Goal: Information Seeking & Learning: Learn about a topic

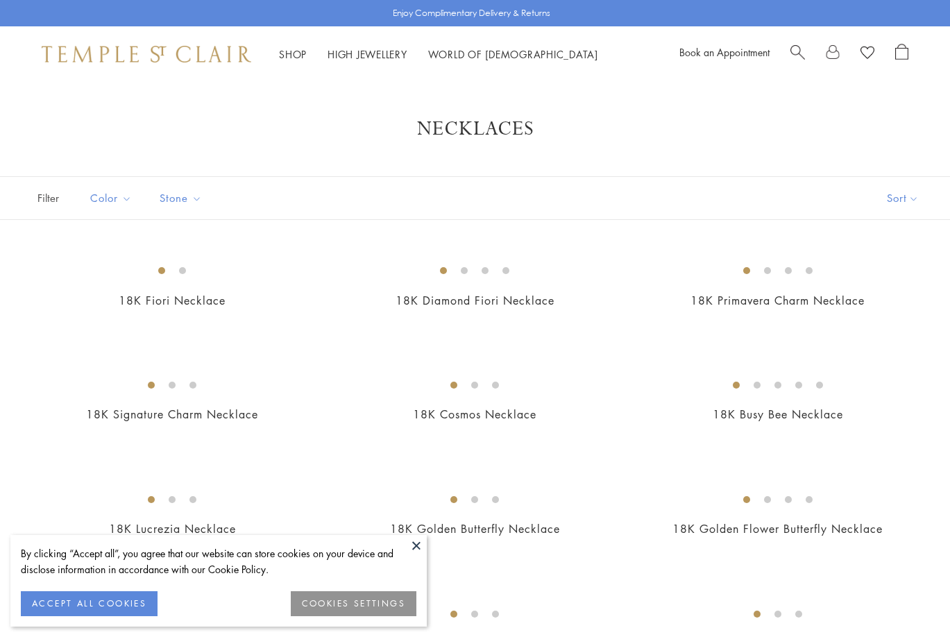
click at [414, 544] on button at bounding box center [416, 545] width 21 height 21
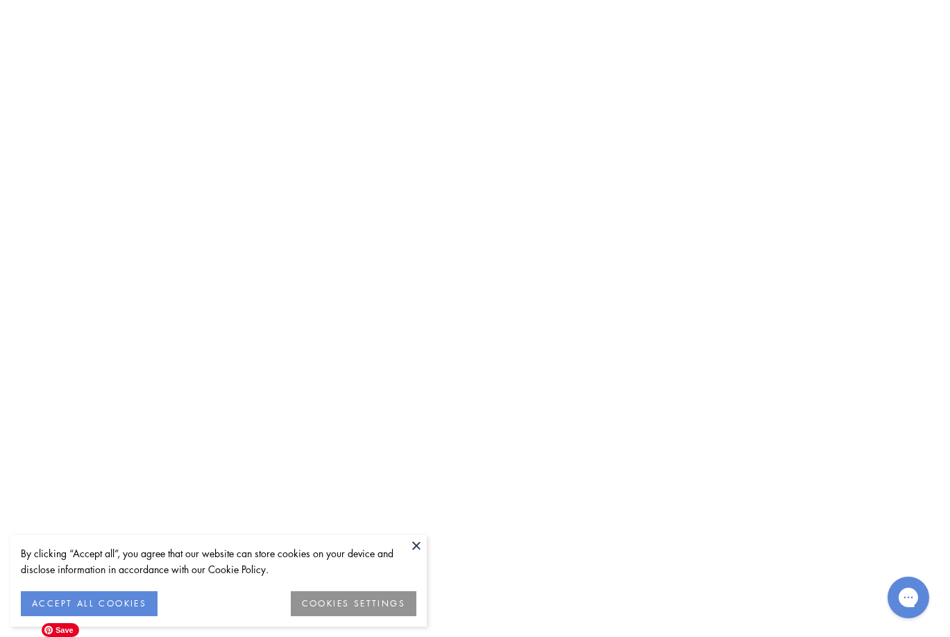
scroll to position [3406, 0]
click at [0, 0] on img at bounding box center [0, 0] width 0 height 0
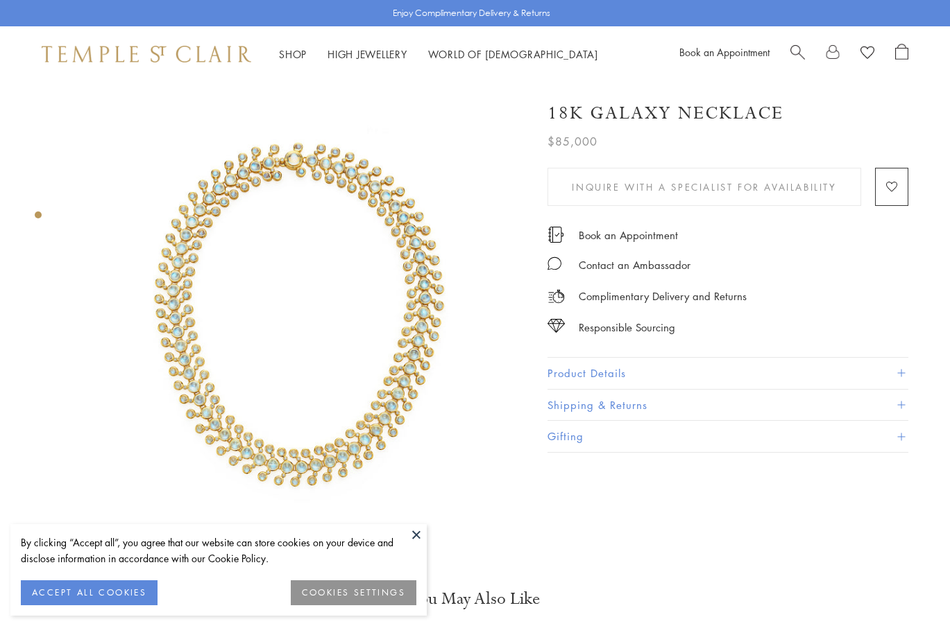
click at [413, 531] on button at bounding box center [416, 534] width 21 height 21
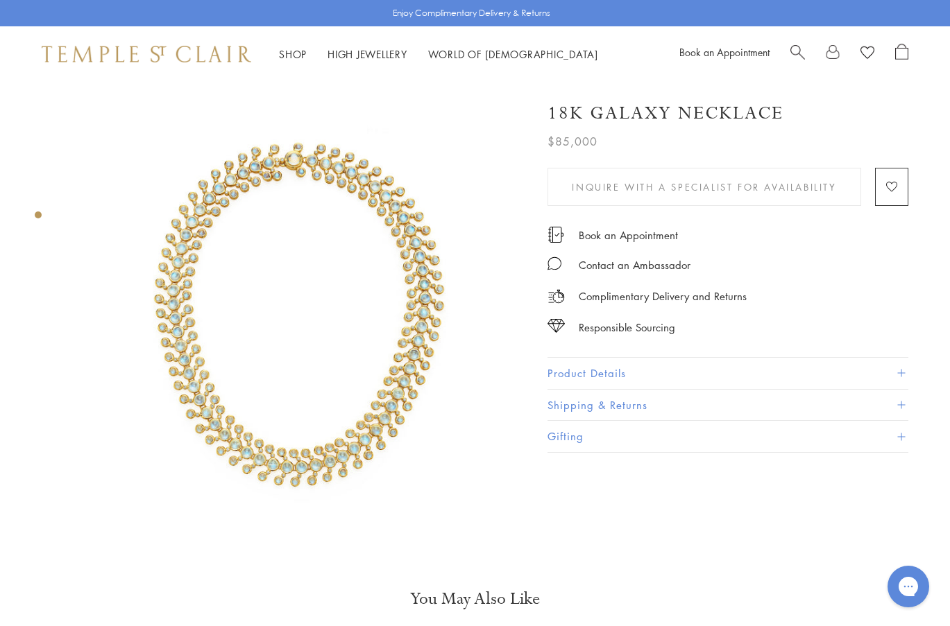
click at [35, 214] on div "Product gallery navigation" at bounding box center [38, 215] width 7 height 7
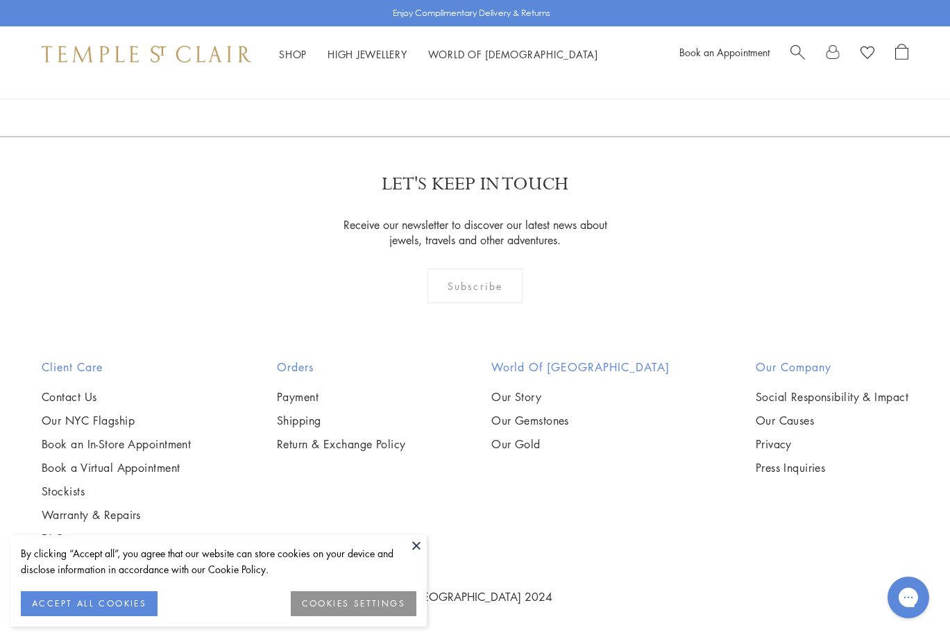
scroll to position [3458, 0]
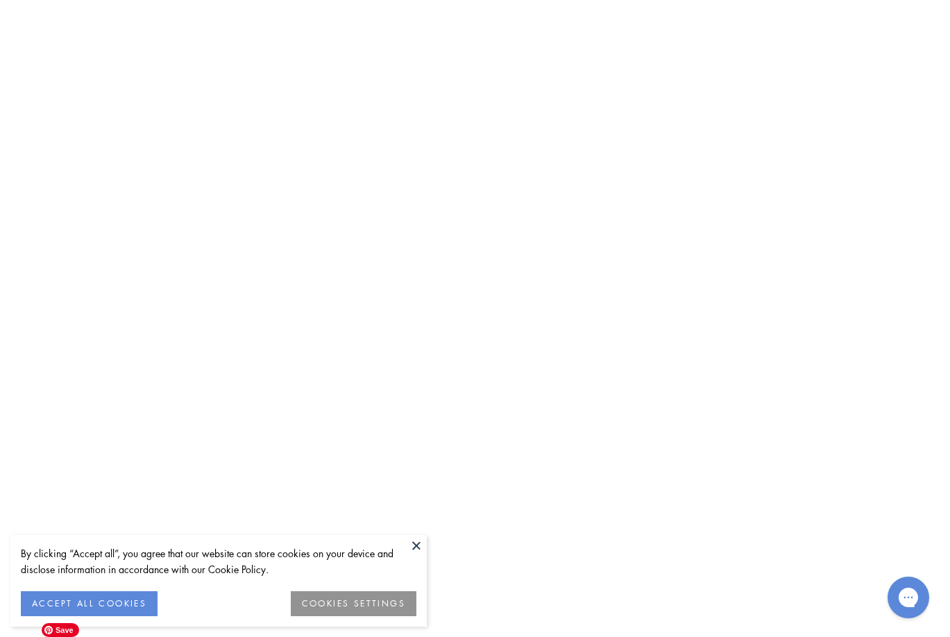
click at [0, 0] on img at bounding box center [0, 0] width 0 height 0
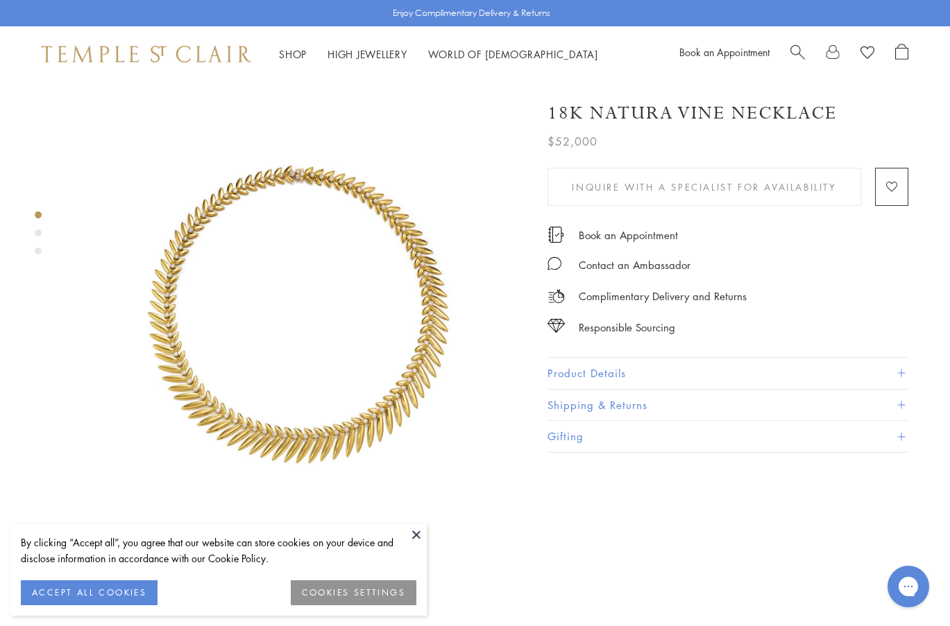
click at [36, 232] on div "Product gallery navigation" at bounding box center [38, 233] width 7 height 7
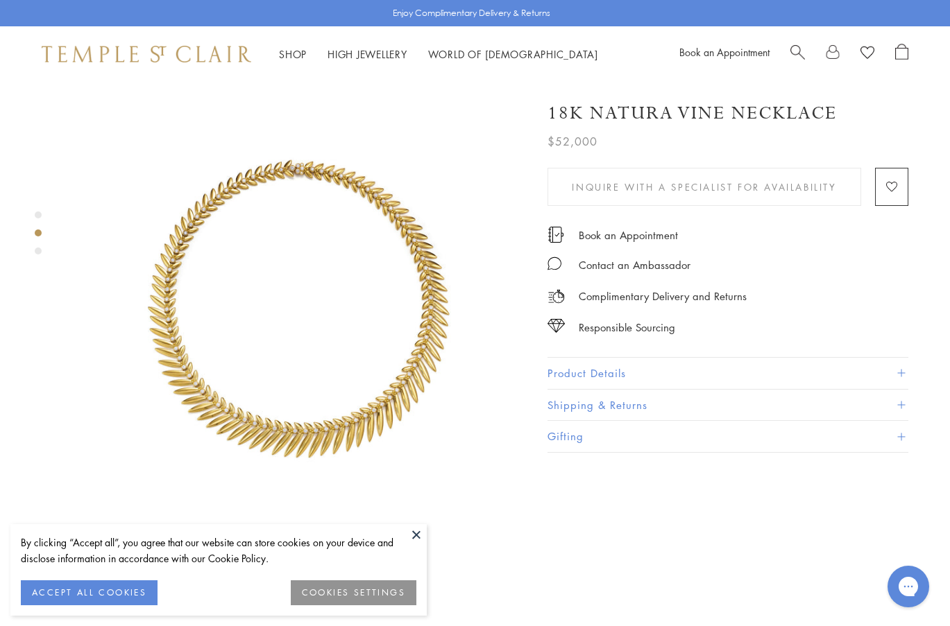
scroll to position [483, 0]
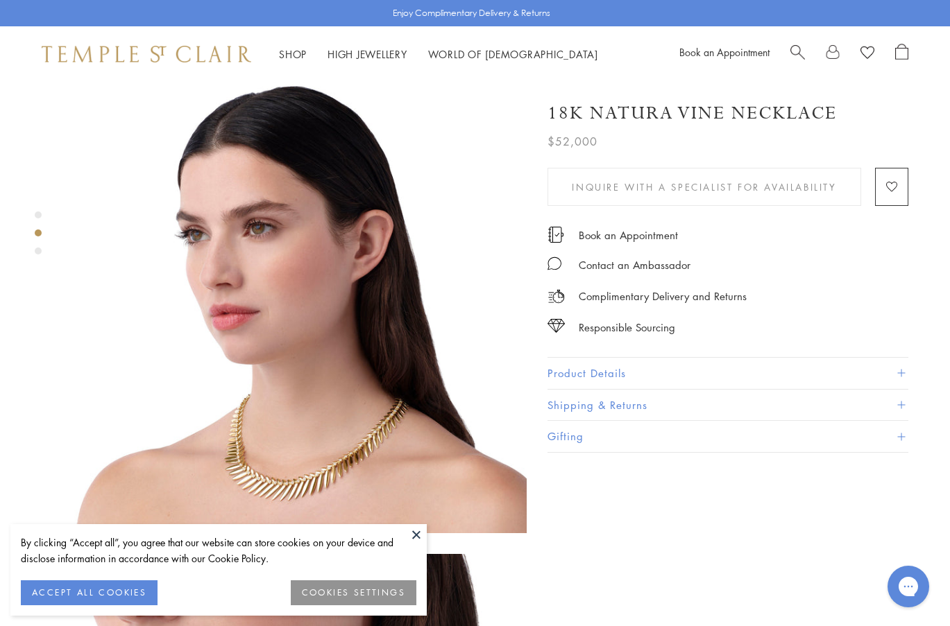
click at [37, 252] on div "Product gallery navigation" at bounding box center [38, 251] width 7 height 7
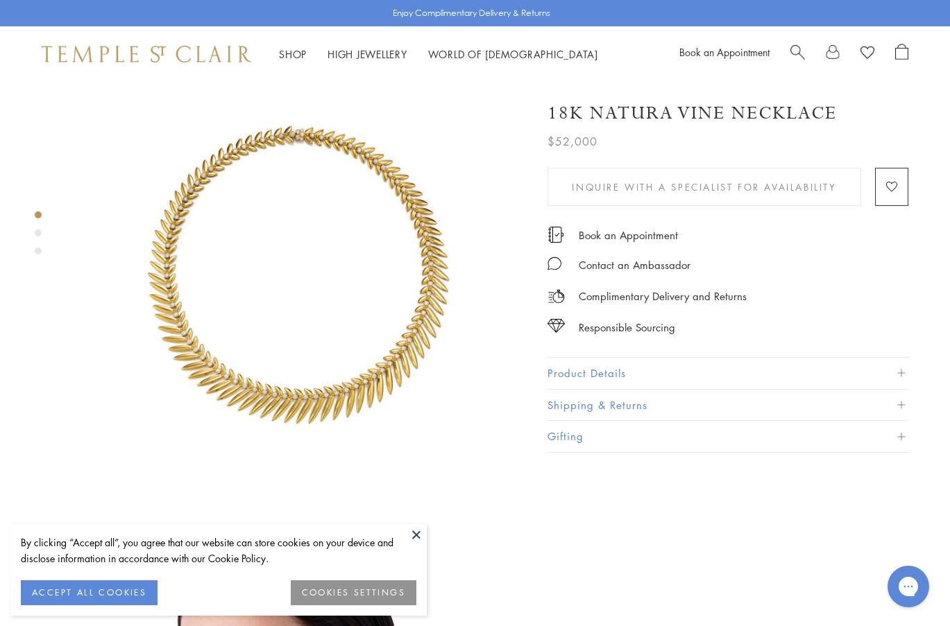
scroll to position [0, 0]
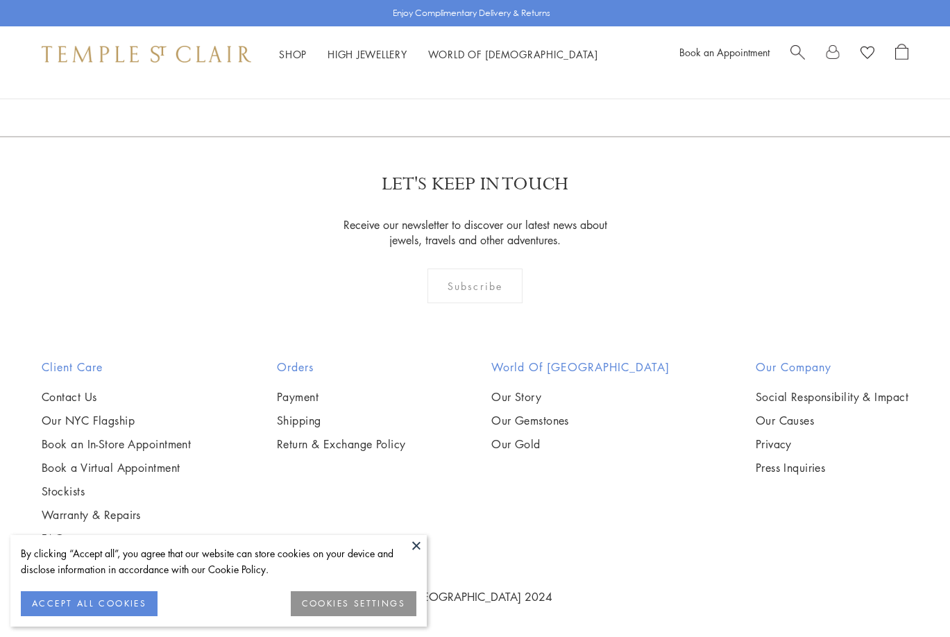
click at [417, 546] on button at bounding box center [416, 545] width 21 height 21
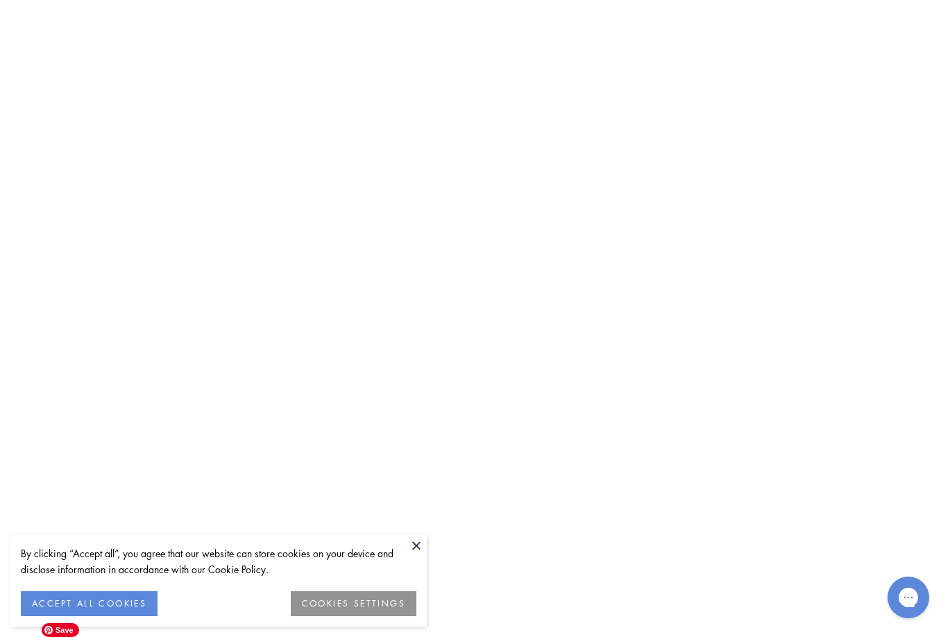
click at [0, 0] on img at bounding box center [0, 0] width 0 height 0
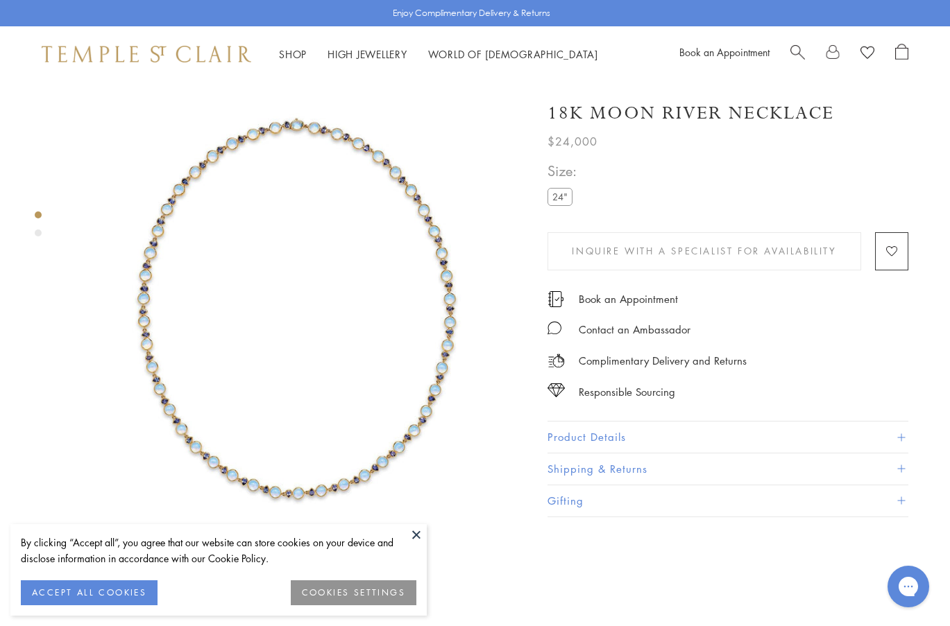
click at [35, 231] on div "Product gallery navigation" at bounding box center [38, 233] width 7 height 7
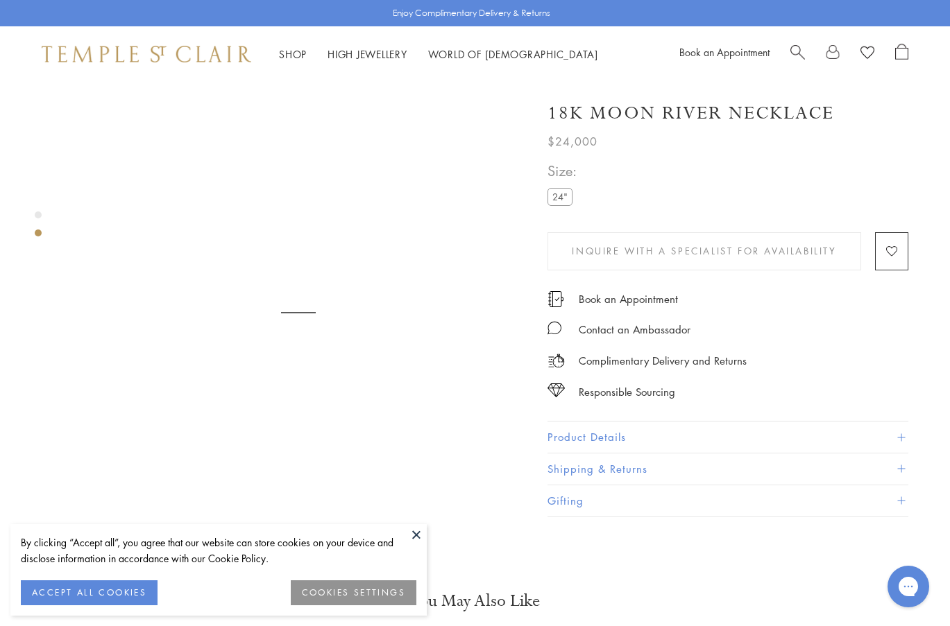
scroll to position [483, 0]
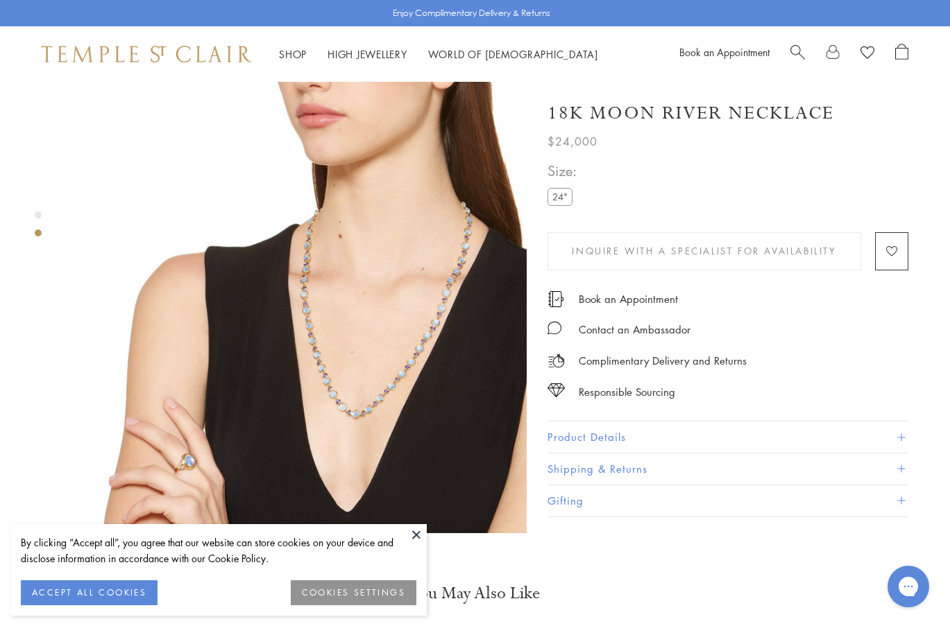
click at [37, 216] on div "Product gallery navigation" at bounding box center [38, 215] width 7 height 7
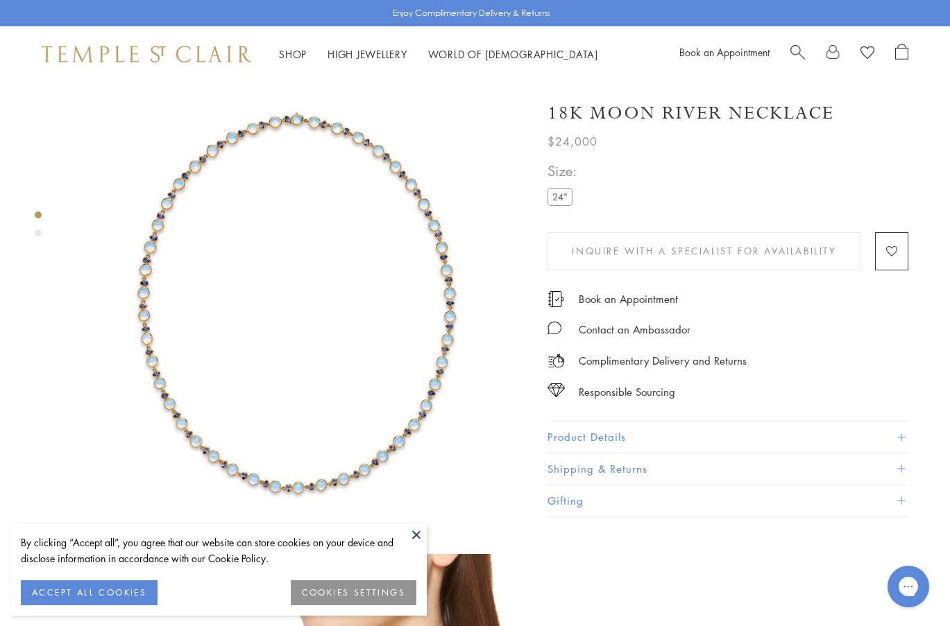
scroll to position [0, 0]
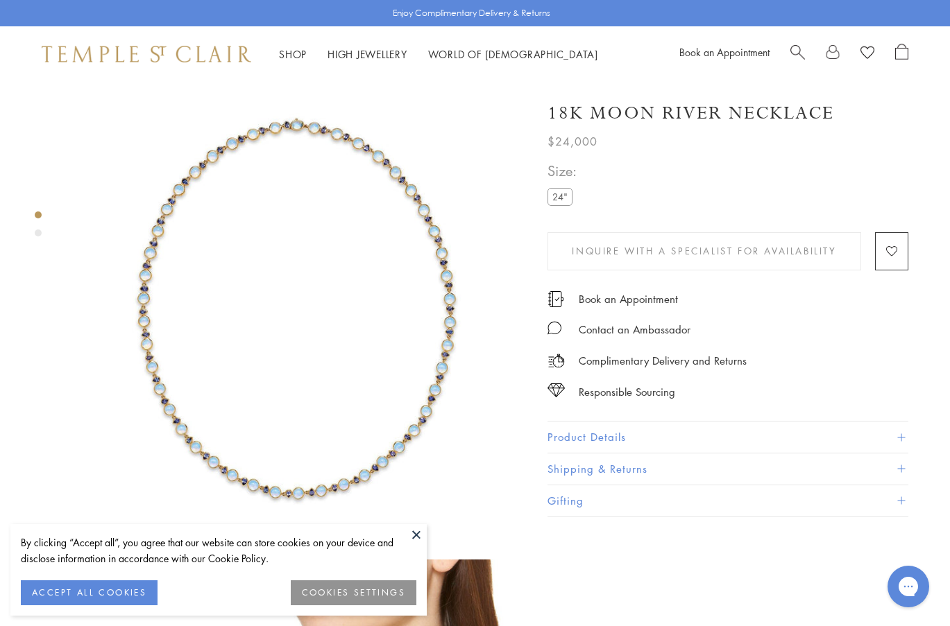
click at [108, 16] on div "Enjoy Complimentary Delivery & Returns" at bounding box center [475, 13] width 950 height 26
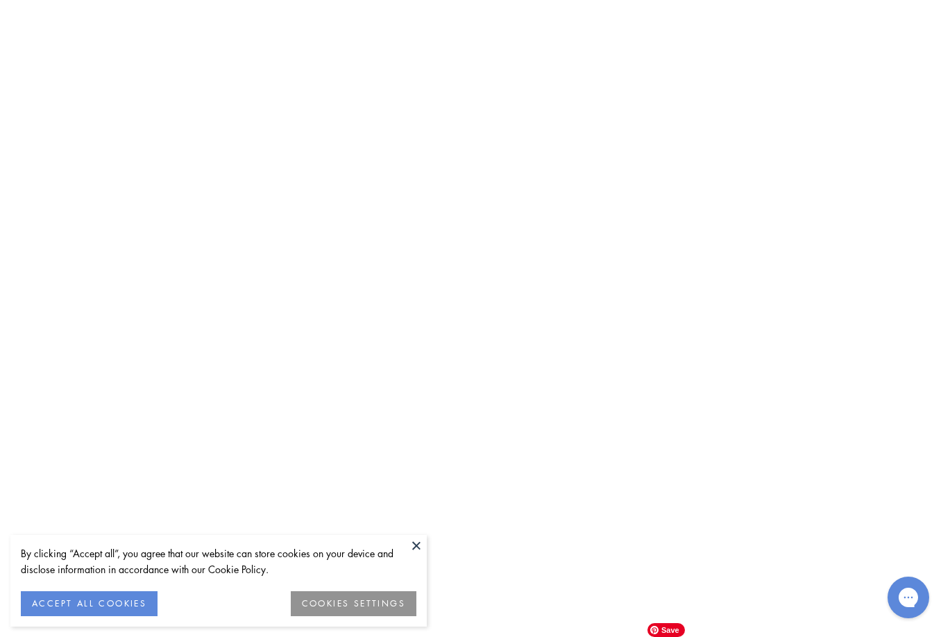
click at [0, 0] on img at bounding box center [0, 0] width 0 height 0
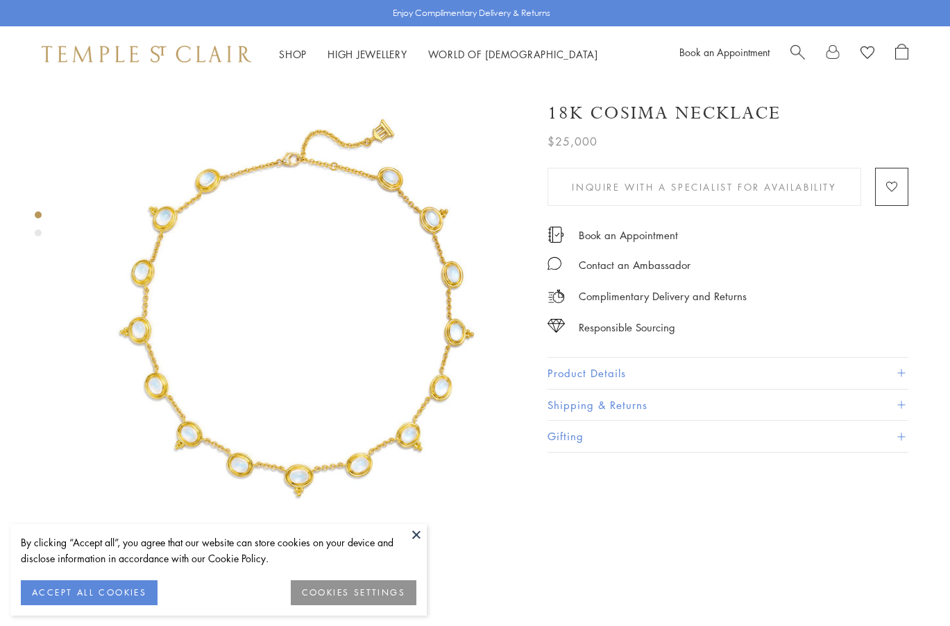
click at [37, 232] on div "Product gallery navigation" at bounding box center [38, 233] width 7 height 7
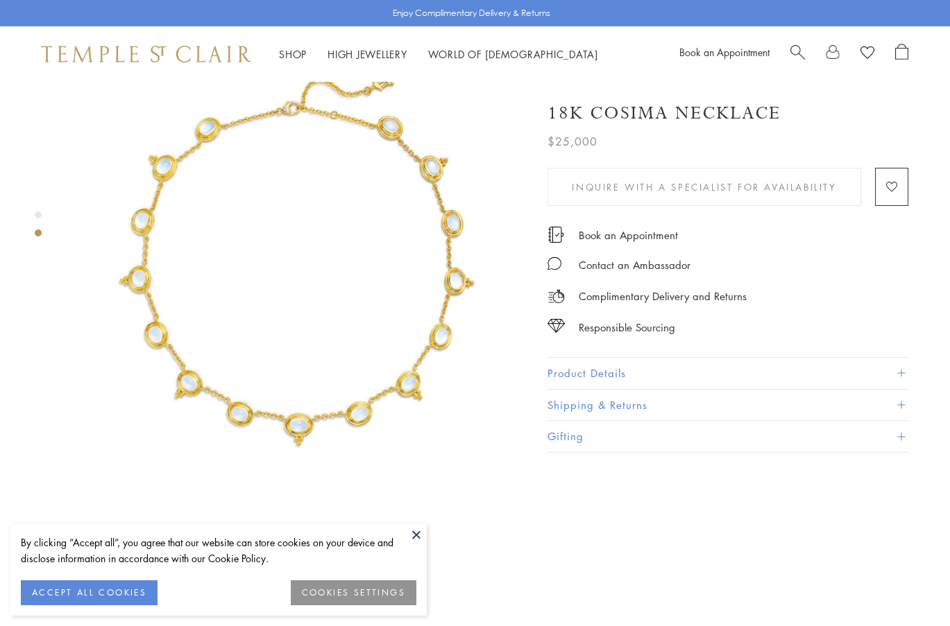
scroll to position [483, 0]
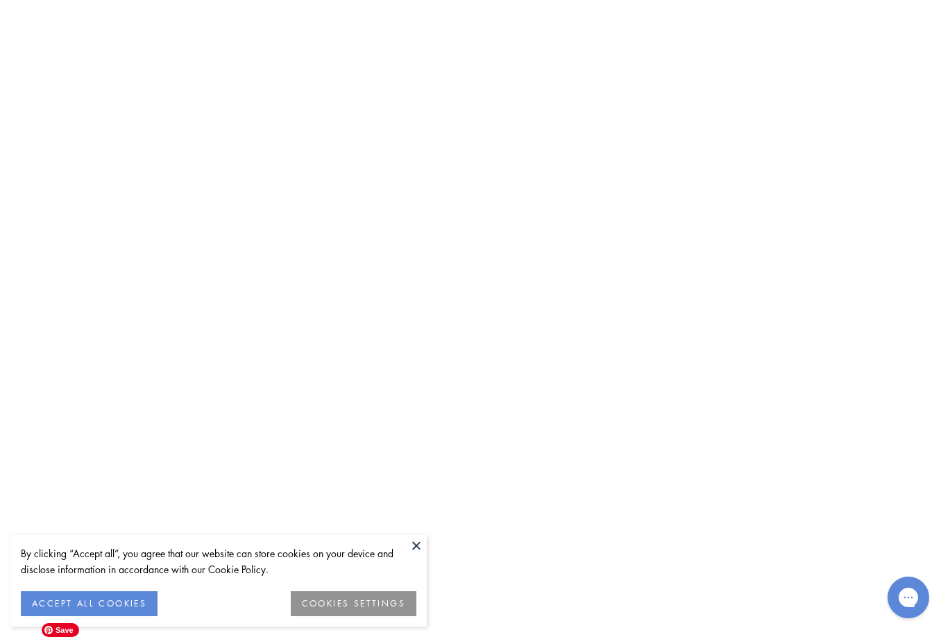
scroll to position [3385, 0]
click at [0, 0] on img at bounding box center [0, 0] width 0 height 0
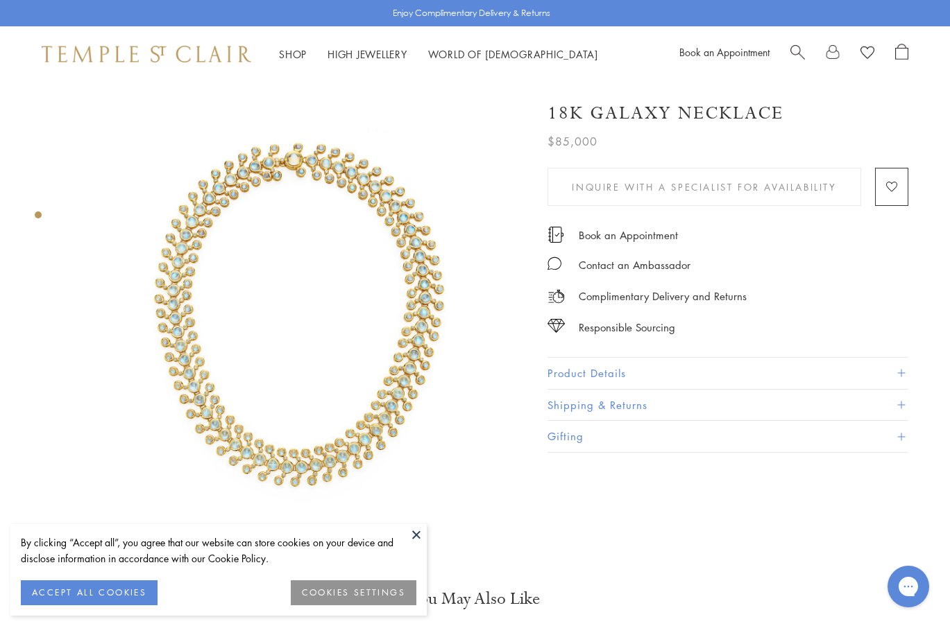
click at [40, 214] on div "Product gallery navigation" at bounding box center [38, 215] width 7 height 7
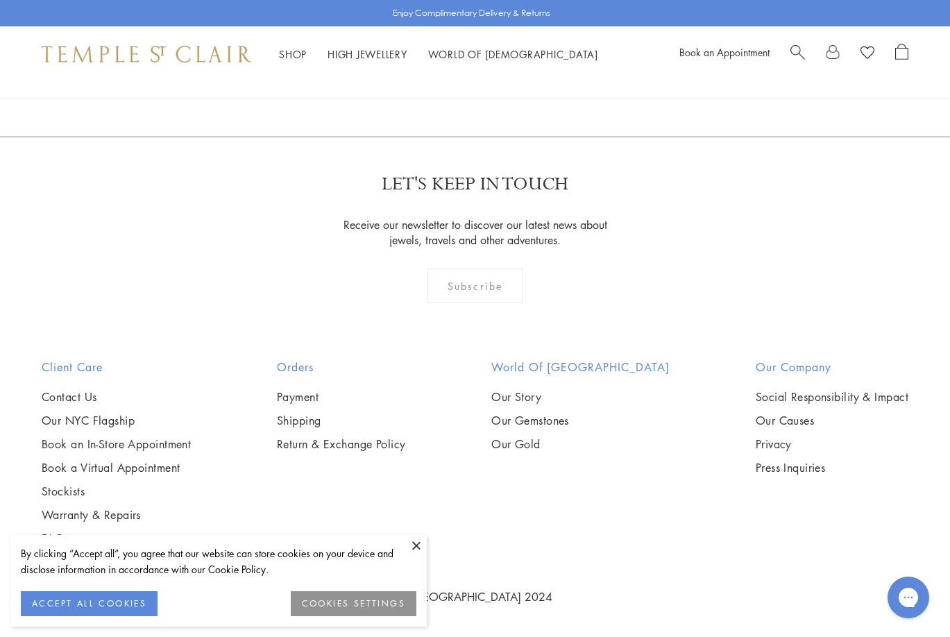
scroll to position [1930, 0]
click at [0, 0] on img at bounding box center [0, 0] width 0 height 0
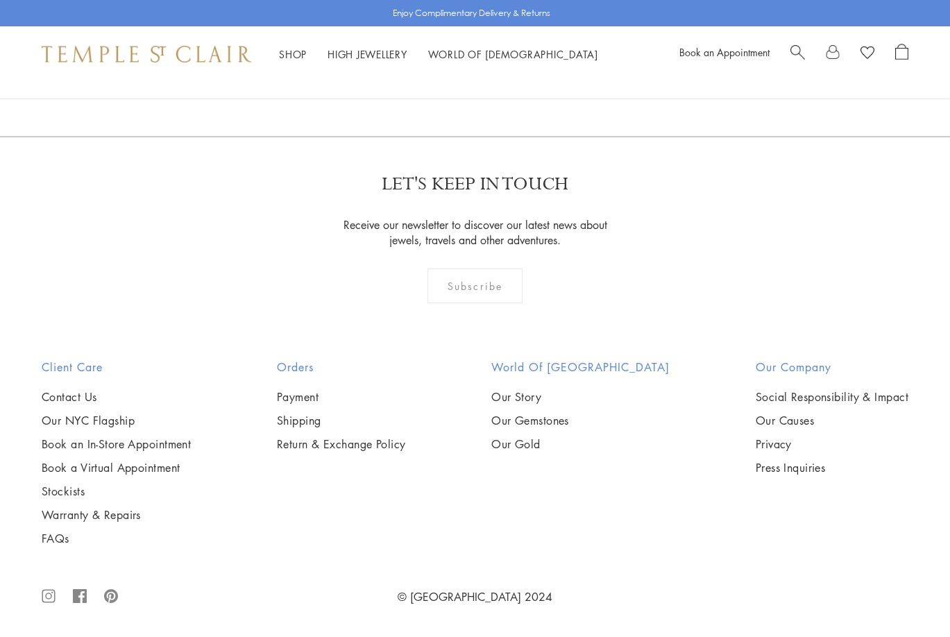
scroll to position [1930, 0]
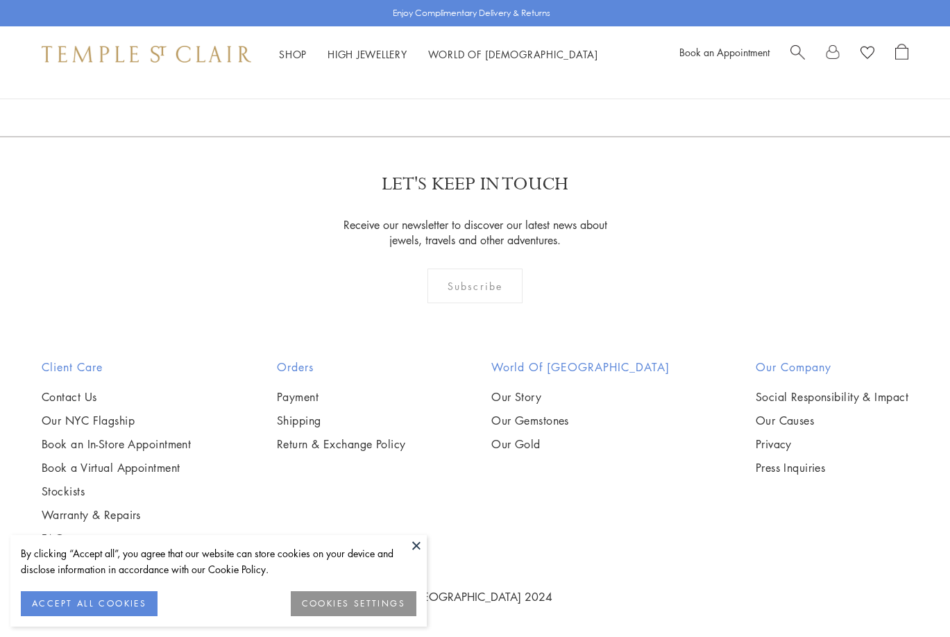
click at [0, 0] on img at bounding box center [0, 0] width 0 height 0
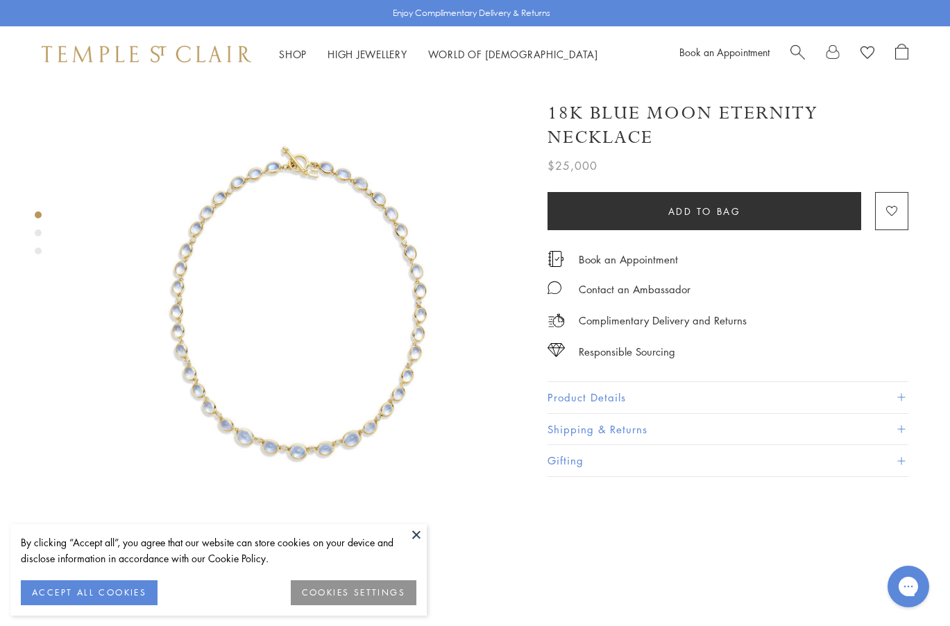
click at [40, 232] on div "Product gallery navigation" at bounding box center [38, 233] width 7 height 7
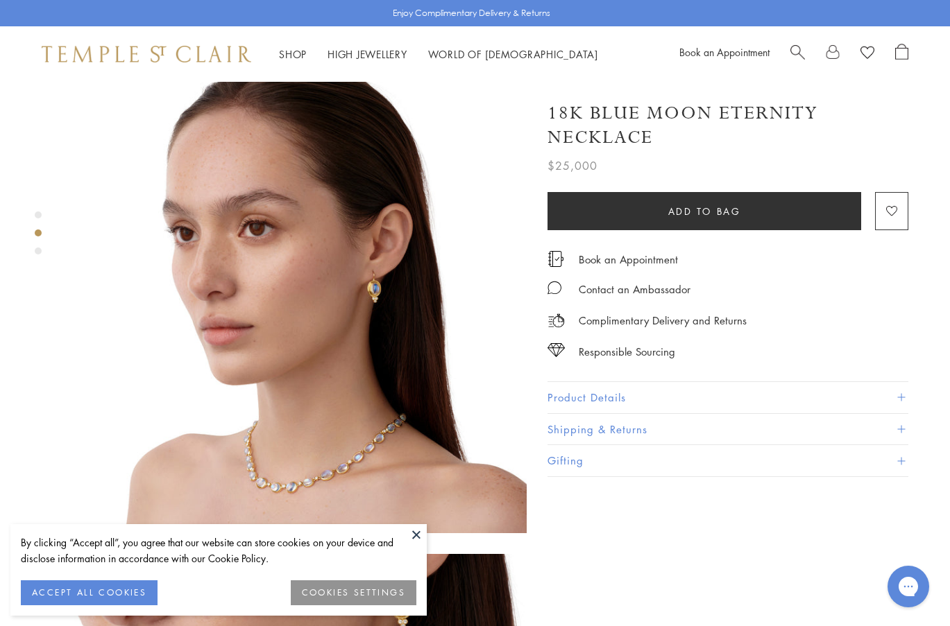
click at [40, 248] on div "Product gallery navigation" at bounding box center [38, 251] width 7 height 7
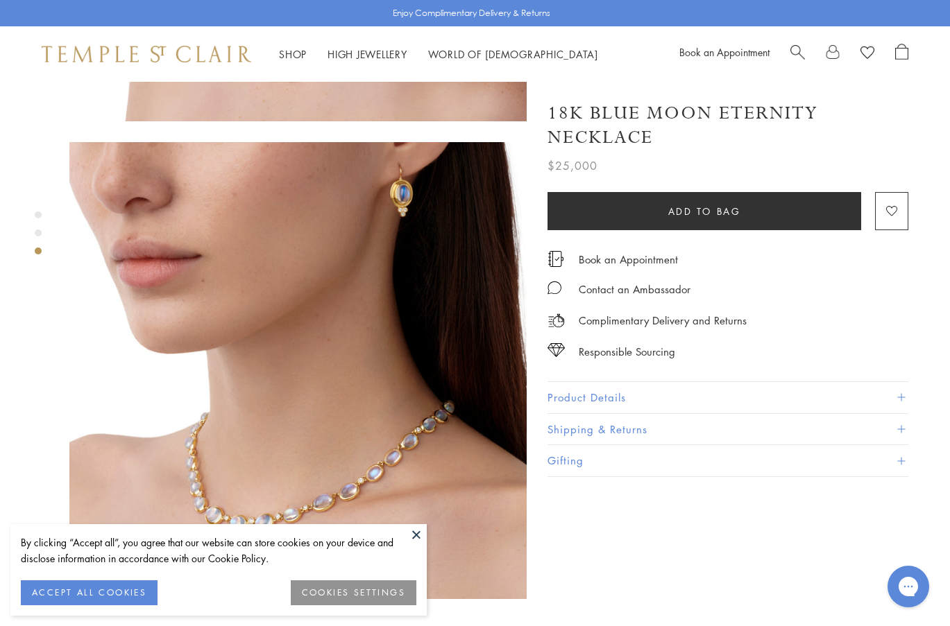
scroll to position [940, 0]
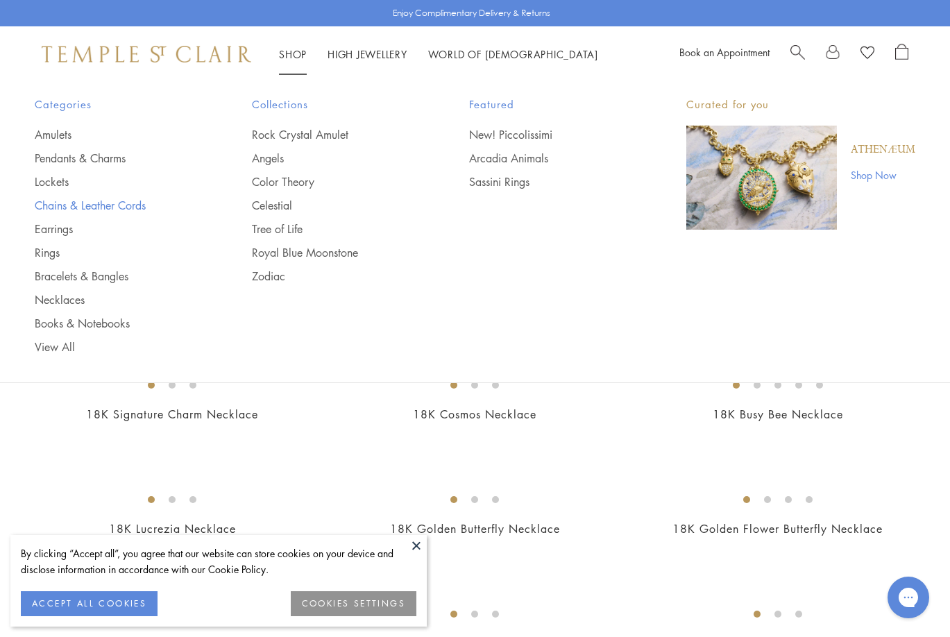
click at [122, 209] on link "Chains & Leather Cords" at bounding box center [116, 205] width 162 height 15
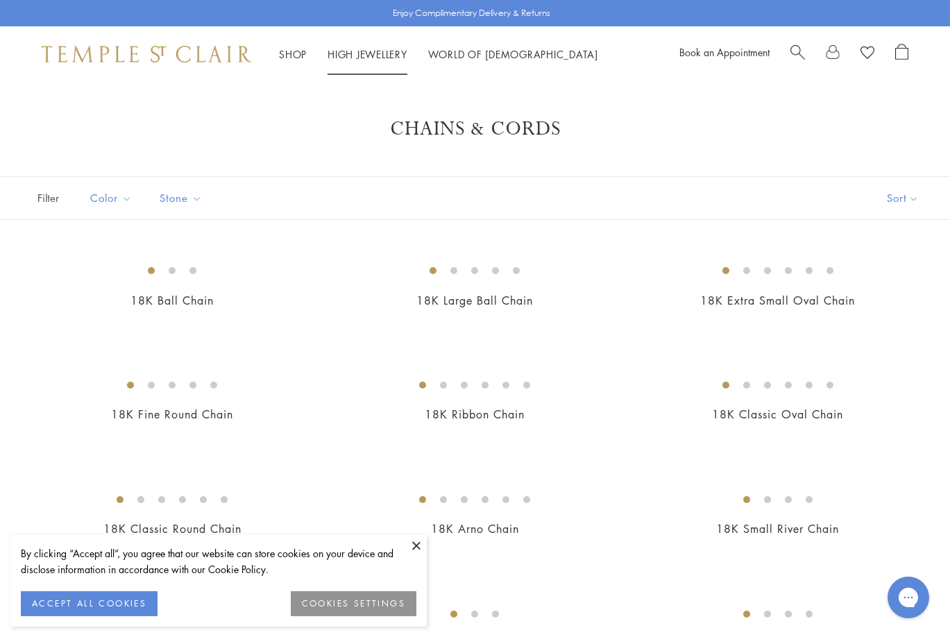
click at [359, 53] on link "High Jewellery High Jewellery" at bounding box center [367, 54] width 80 height 14
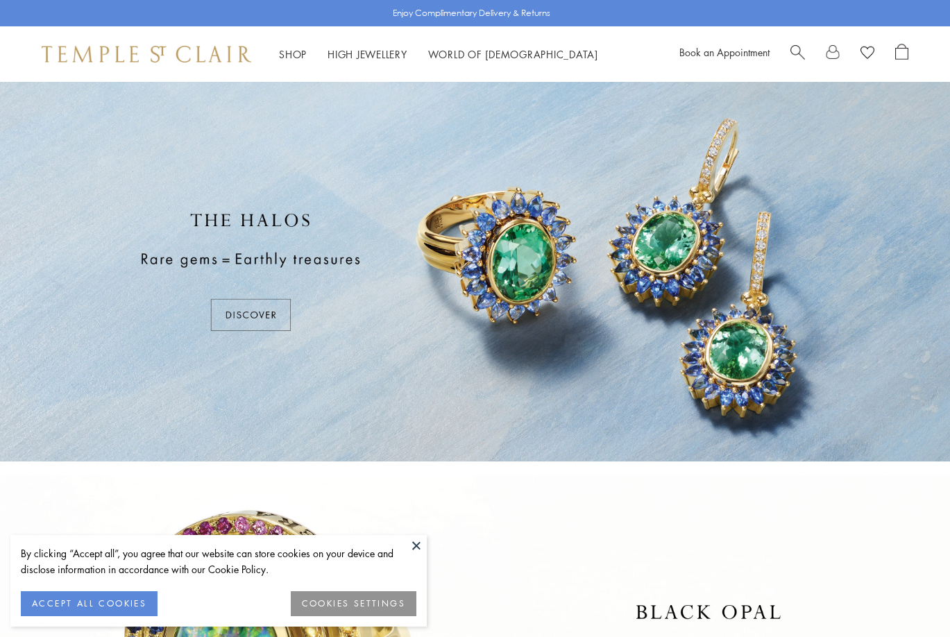
click at [412, 547] on button at bounding box center [416, 545] width 21 height 21
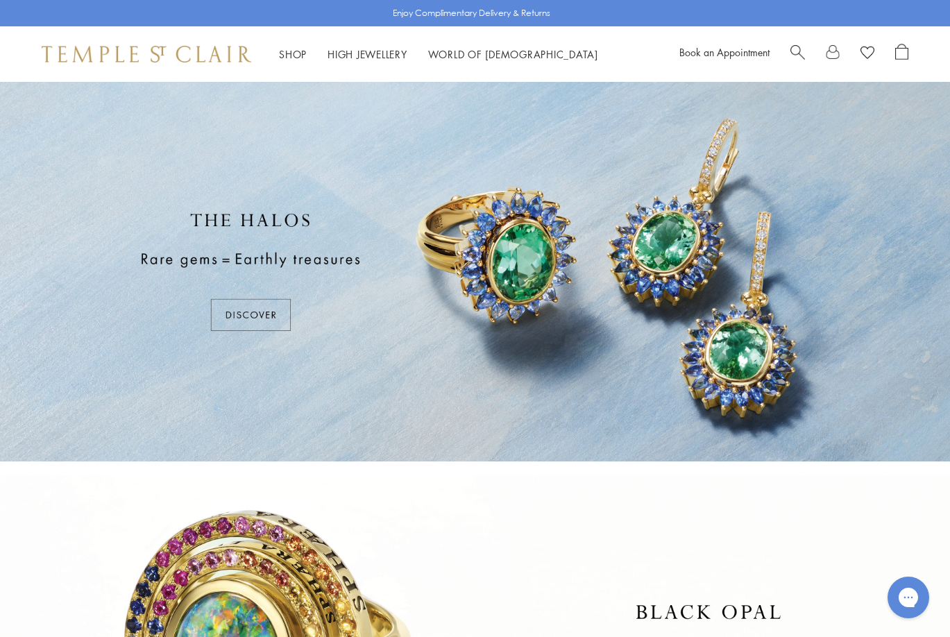
click at [529, 309] on div at bounding box center [475, 271] width 950 height 379
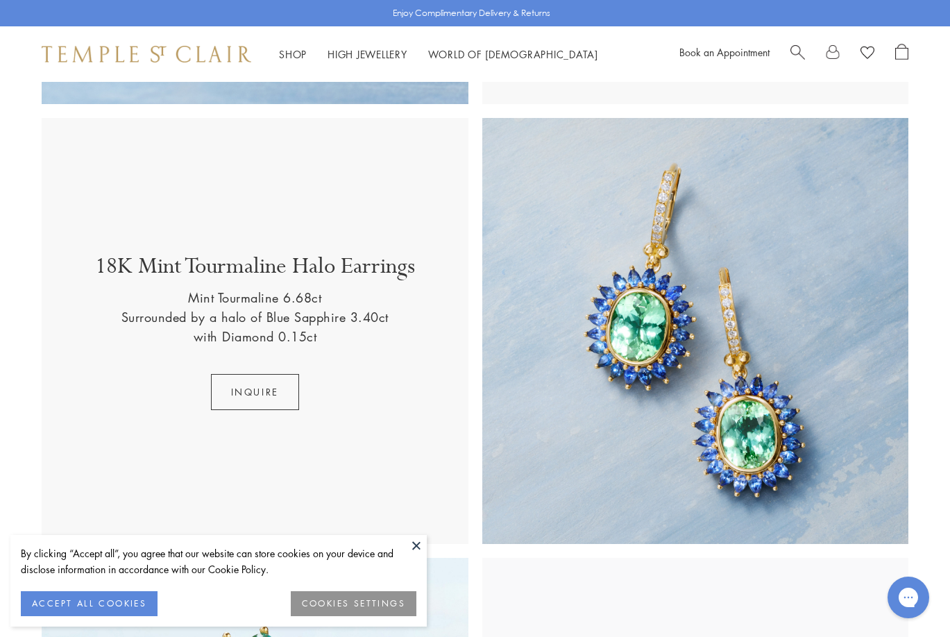
scroll to position [812, 0]
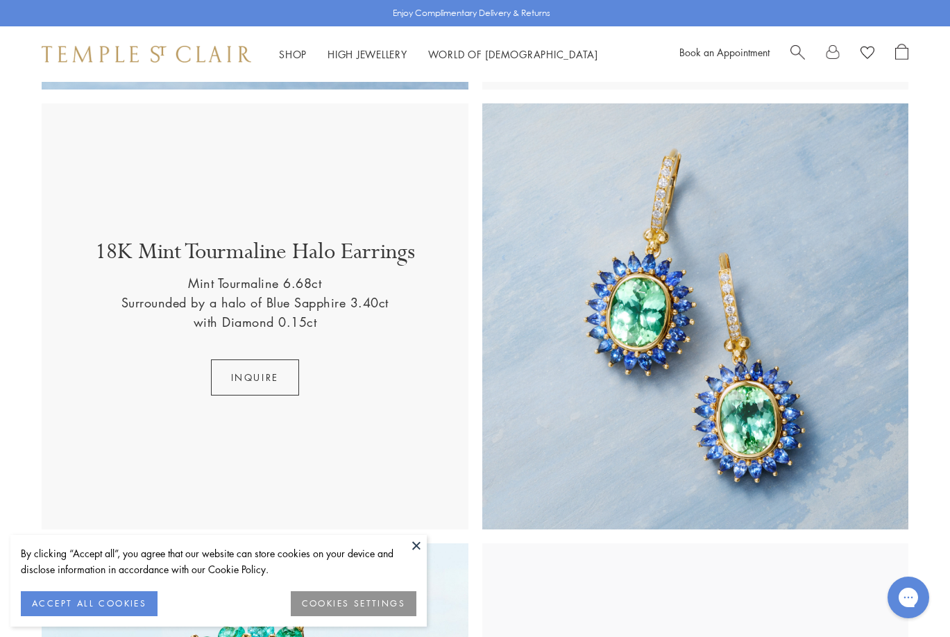
click at [379, 254] on p "18K Mint Tourmaline Halo Earrings" at bounding box center [255, 255] width 320 height 36
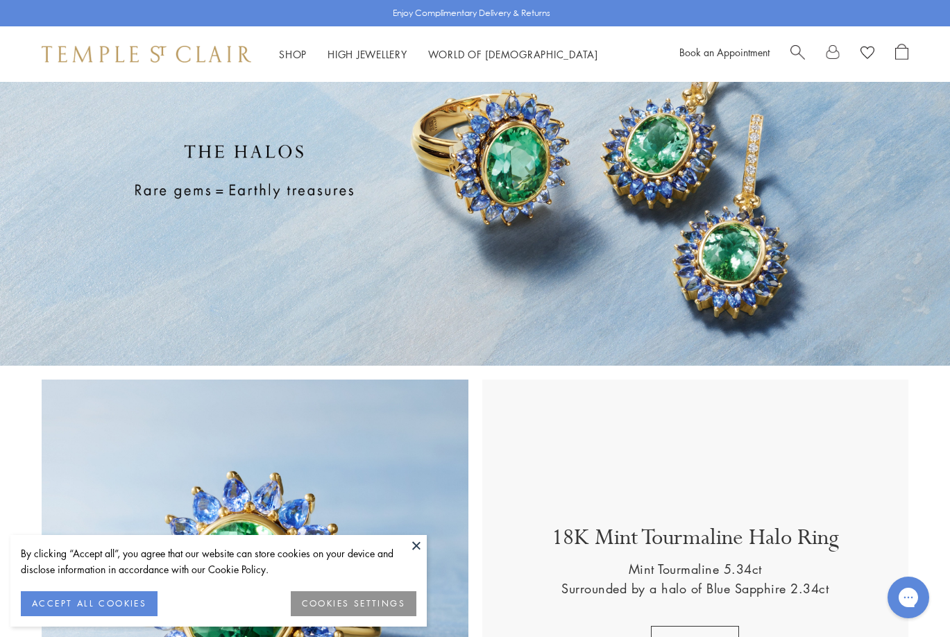
scroll to position [0, 0]
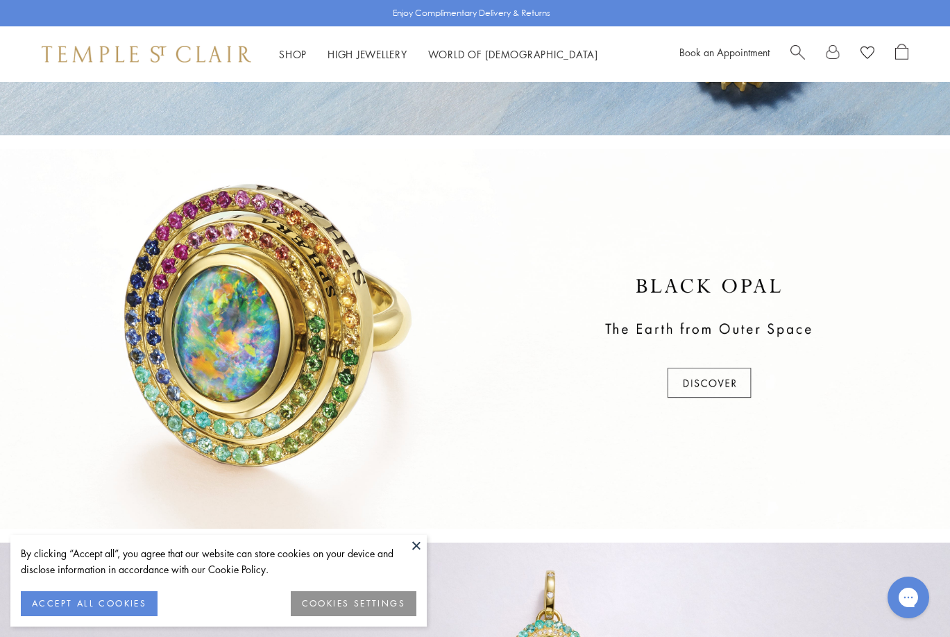
scroll to position [352, 0]
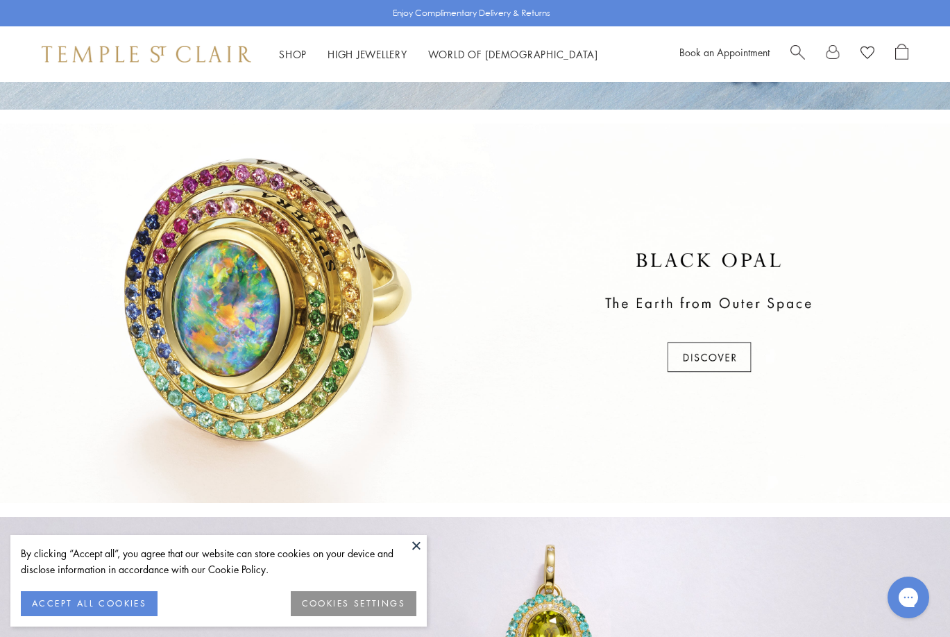
click at [716, 353] on div at bounding box center [475, 312] width 950 height 379
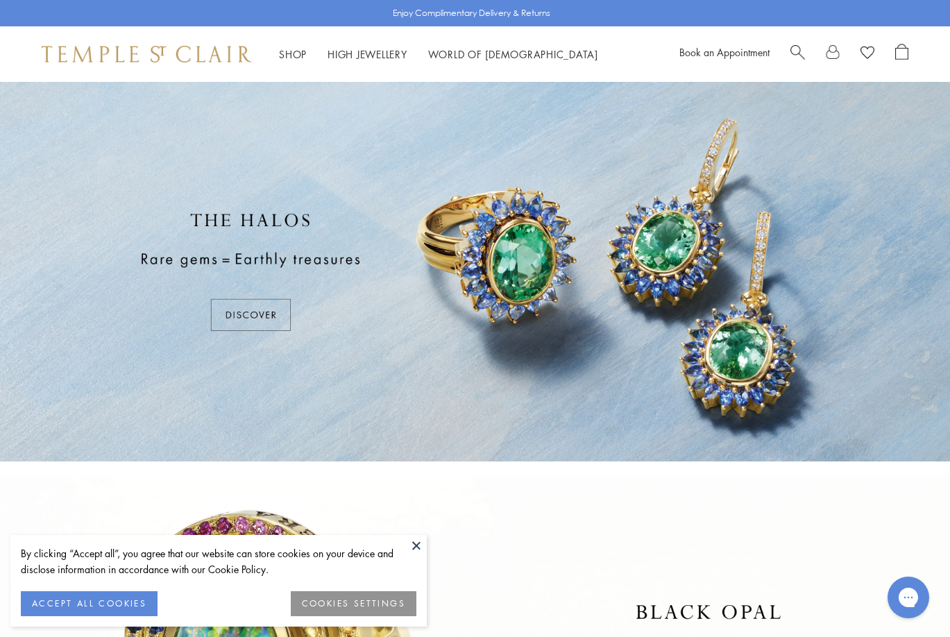
click at [243, 315] on div at bounding box center [475, 271] width 950 height 379
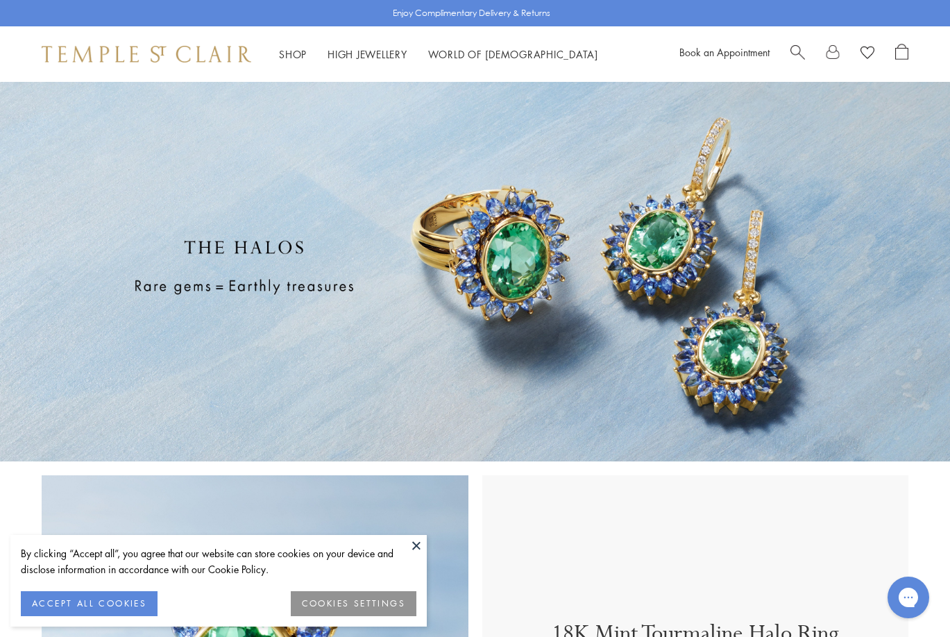
scroll to position [244, 0]
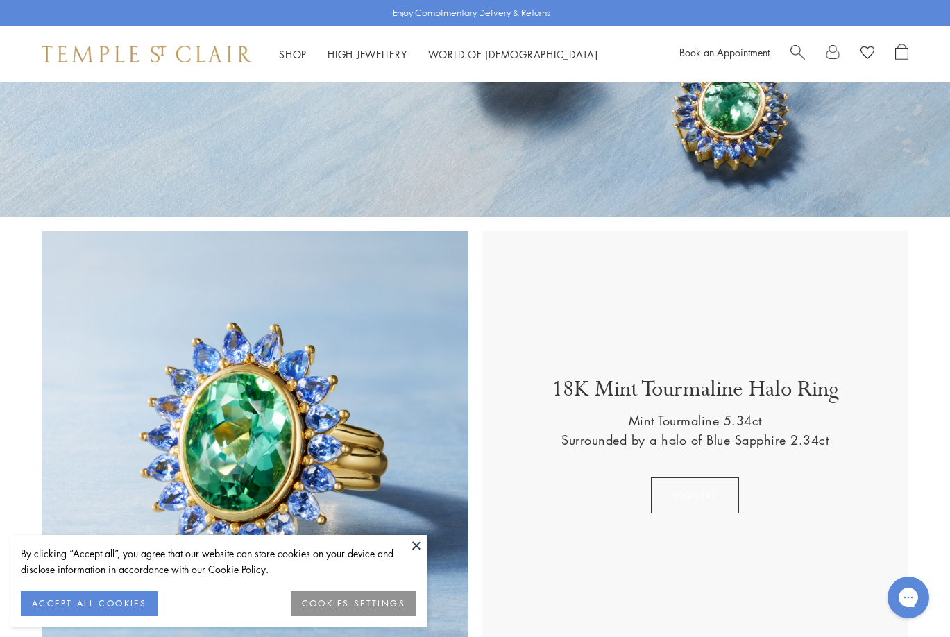
click at [689, 490] on button "Inquire" at bounding box center [695, 495] width 88 height 36
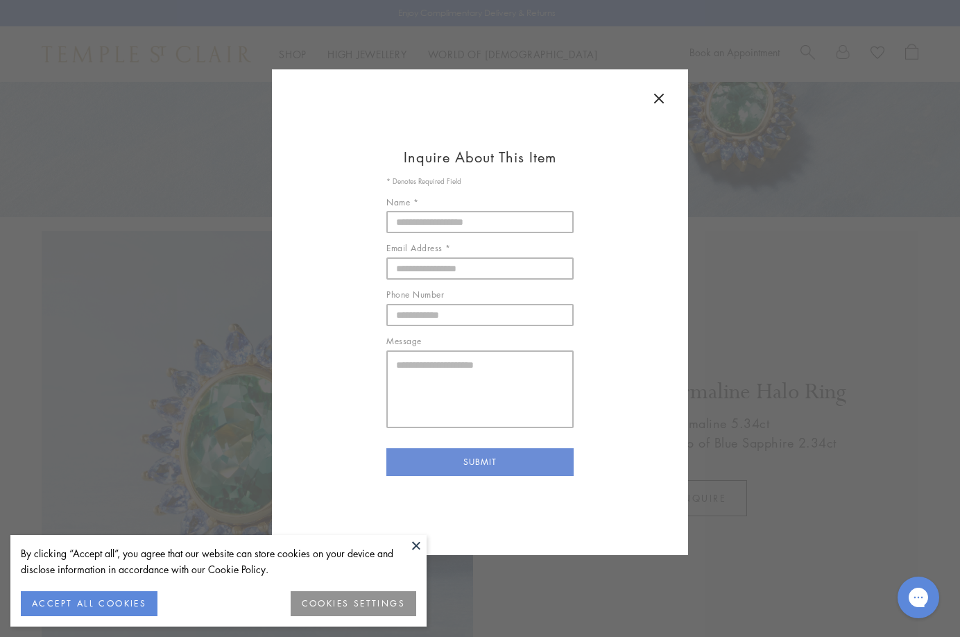
click at [662, 93] on icon at bounding box center [659, 98] width 17 height 17
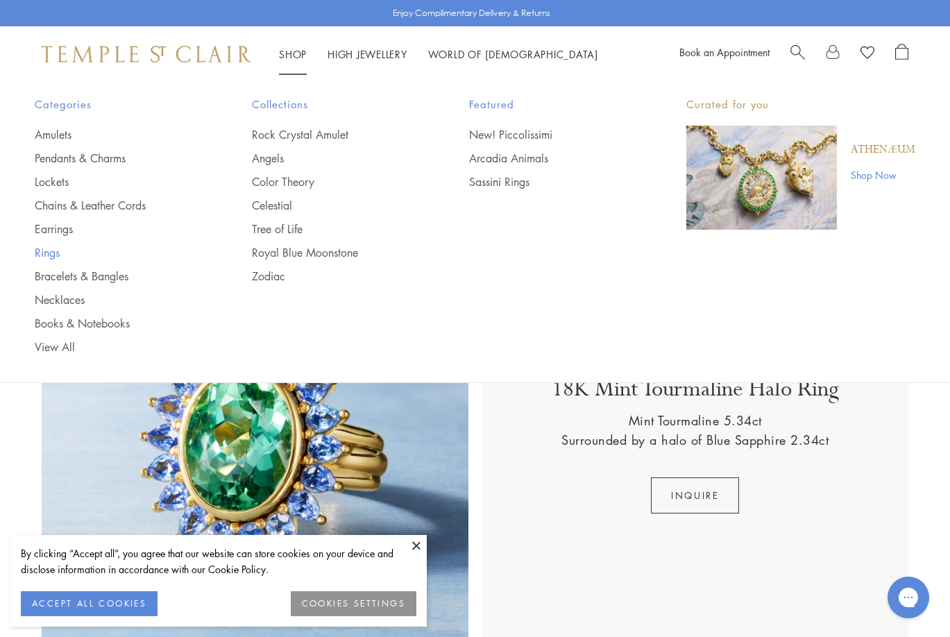
click at [46, 249] on link "Rings" at bounding box center [116, 252] width 162 height 15
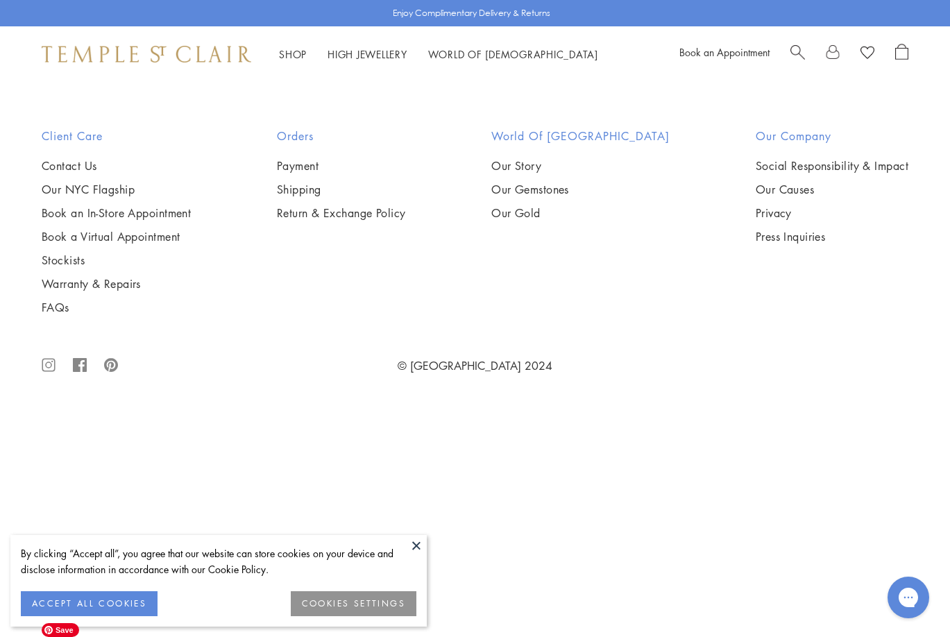
scroll to position [3232, 0]
click at [0, 0] on img at bounding box center [0, 0] width 0 height 0
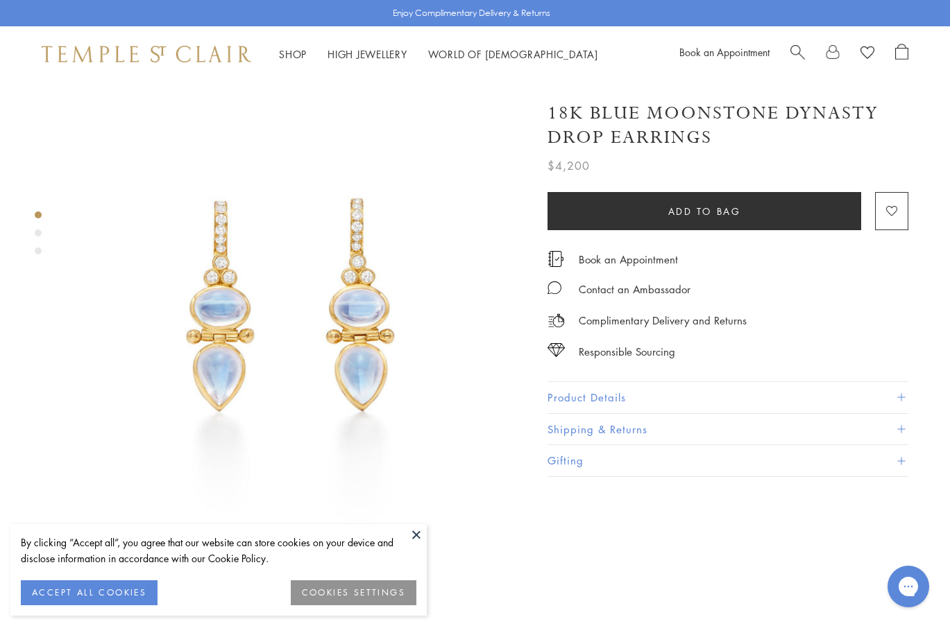
click at [39, 232] on div "Product gallery navigation" at bounding box center [38, 233] width 7 height 7
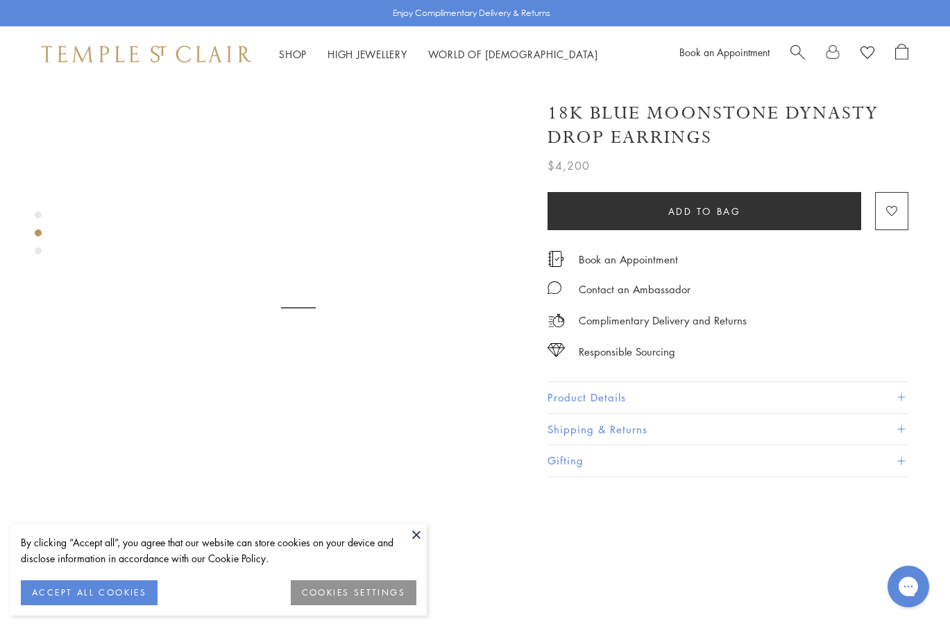
scroll to position [483, 0]
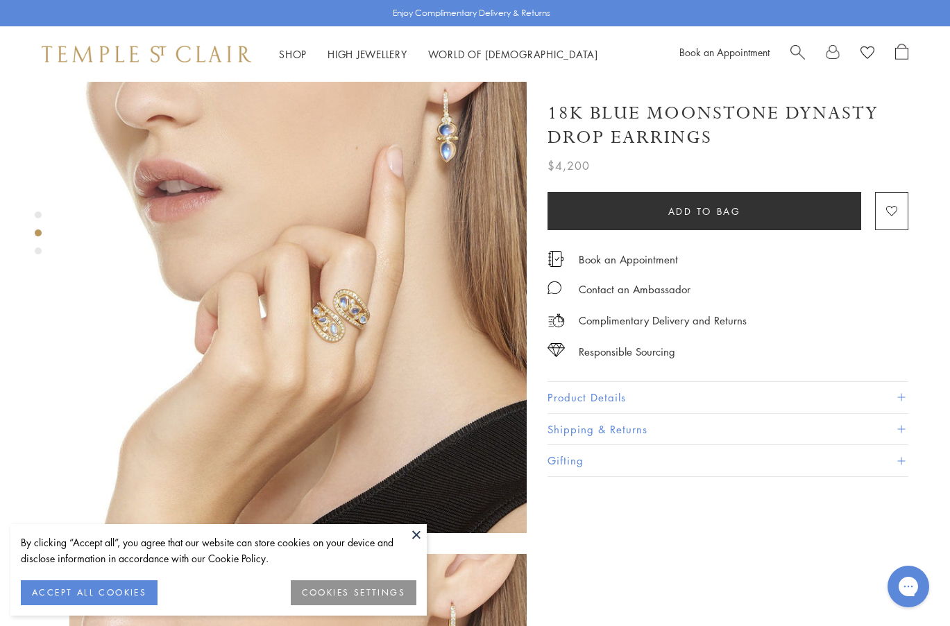
click at [35, 248] on div "Product gallery navigation" at bounding box center [38, 251] width 7 height 7
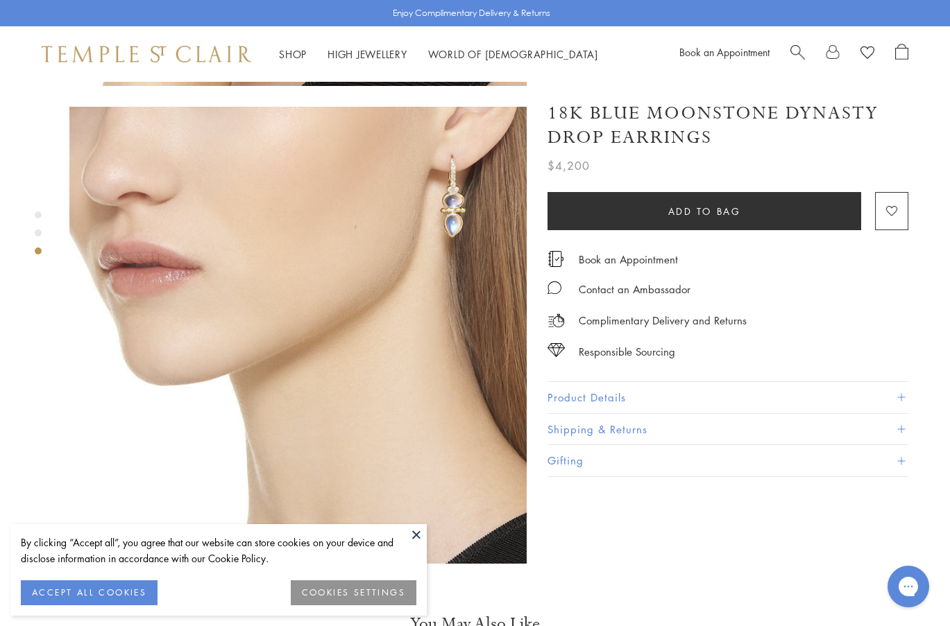
scroll to position [940, 0]
